Goal: Task Accomplishment & Management: Manage account settings

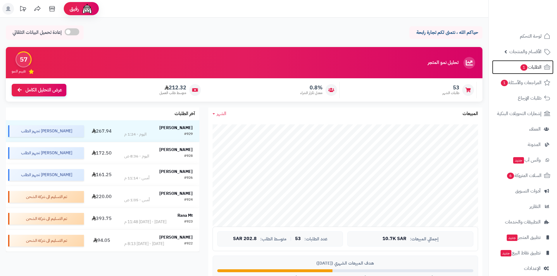
click at [509, 65] on link "الطلبات 1" at bounding box center [522, 67] width 61 height 14
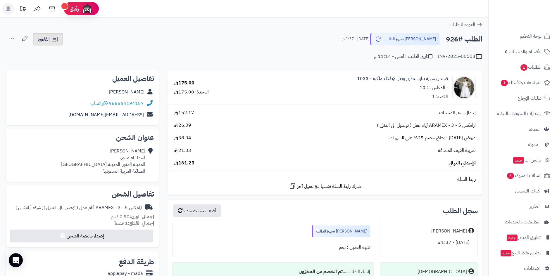
click at [43, 39] on span "الفاتورة" at bounding box center [44, 39] width 12 height 7
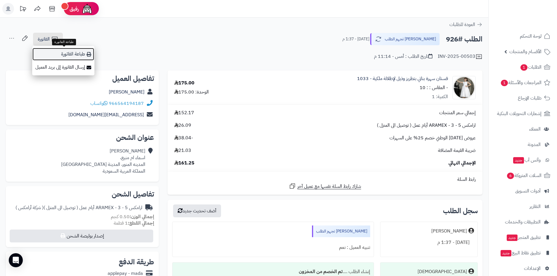
click at [53, 54] on link "طباعة الفاتورة" at bounding box center [63, 54] width 62 height 13
